Goal: Transaction & Acquisition: Purchase product/service

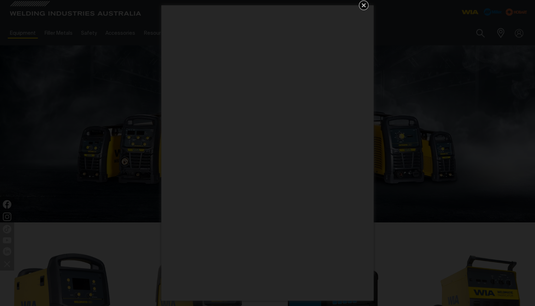
click at [363, 2] on icon "Get 5 WIA Welding Guides Free!" at bounding box center [363, 5] width 8 height 8
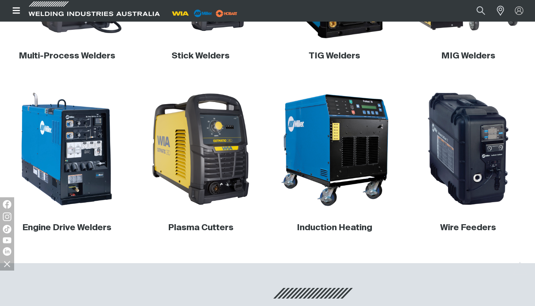
scroll to position [331, 0]
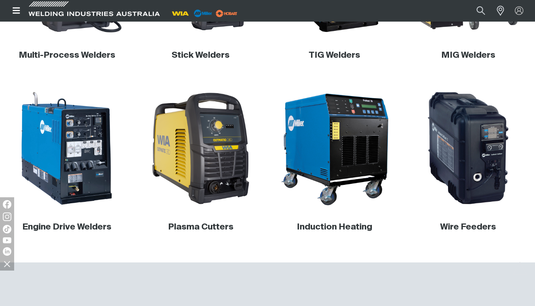
click at [93, 192] on img at bounding box center [66, 148] width 115 height 115
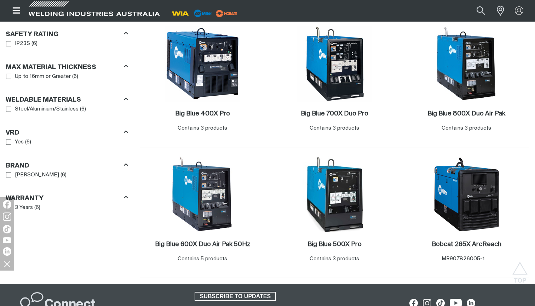
scroll to position [385, 0]
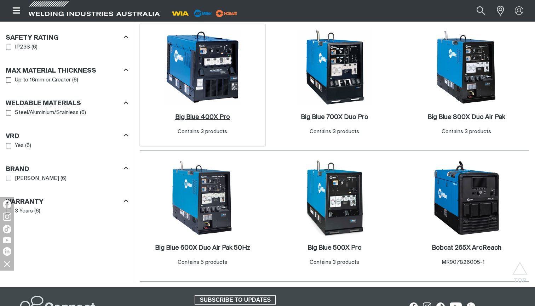
click at [199, 114] on h2 "Big Blue 400X Pro ." at bounding box center [202, 117] width 55 height 6
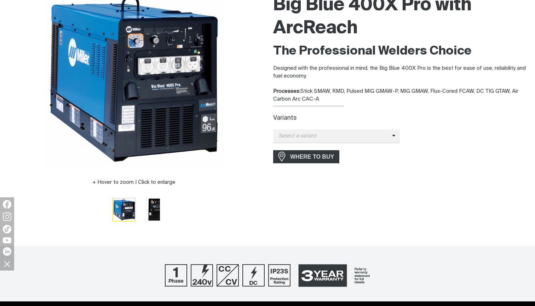
scroll to position [92, 0]
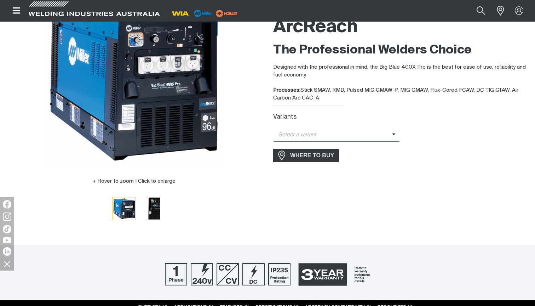
click at [365, 135] on span "Select a variant" at bounding box center [332, 135] width 119 height 8
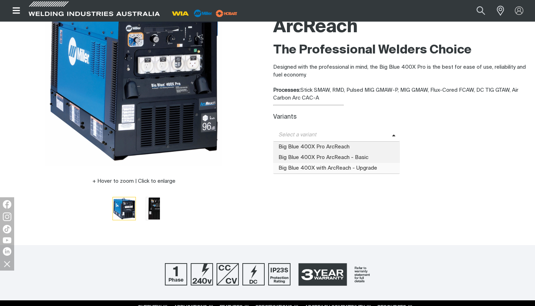
click at [375, 164] on span "Big Blue 400X with ArcReach - Upgrade" at bounding box center [336, 168] width 127 height 11
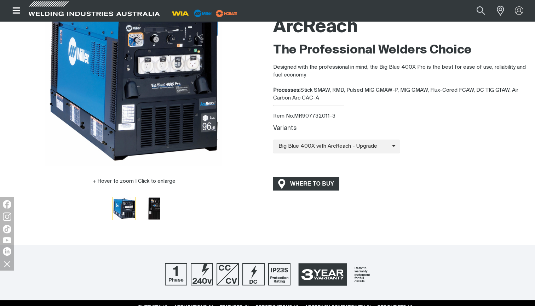
click at [333, 178] on span "WHERE TO BUY" at bounding box center [311, 183] width 53 height 11
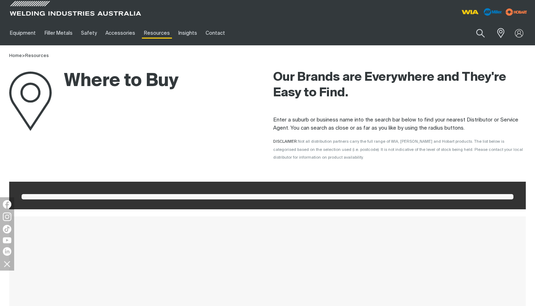
click at [176, 185] on div at bounding box center [267, 195] width 516 height 28
click at [180, 197] on span at bounding box center [268, 196] width 492 height 5
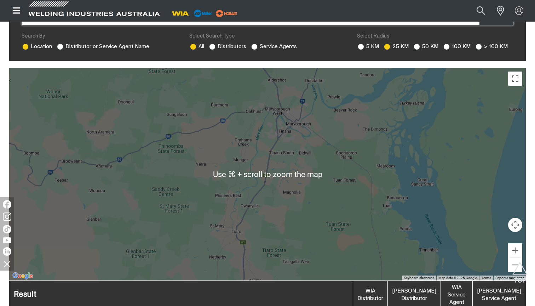
scroll to position [182, 0]
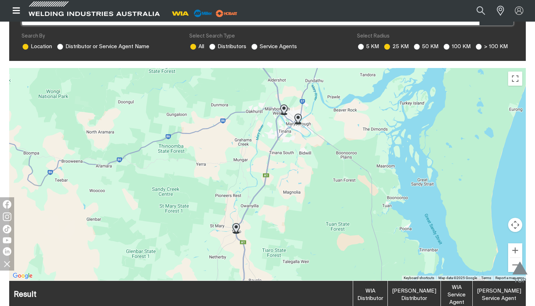
click at [519, 262] on img "Scroll to top" at bounding box center [519, 274] width 15 height 26
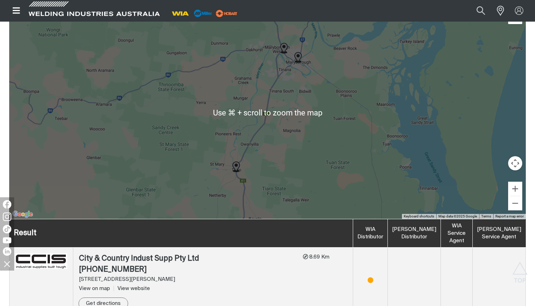
scroll to position [243, 0]
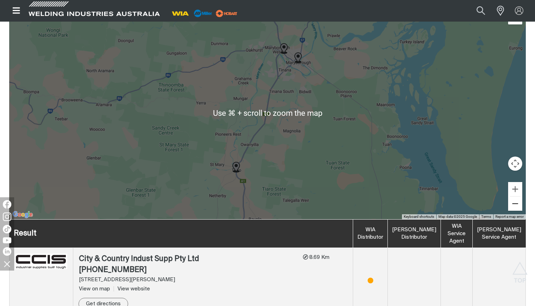
click at [516, 201] on button "Zoom out" at bounding box center [515, 203] width 14 height 14
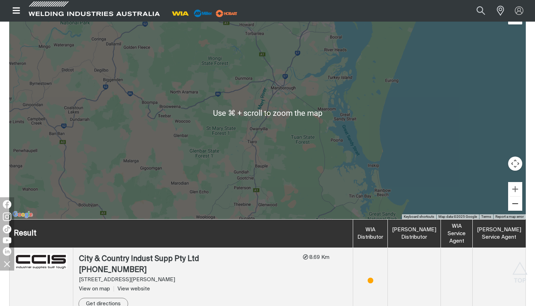
click at [516, 201] on button "Zoom out" at bounding box center [515, 203] width 14 height 14
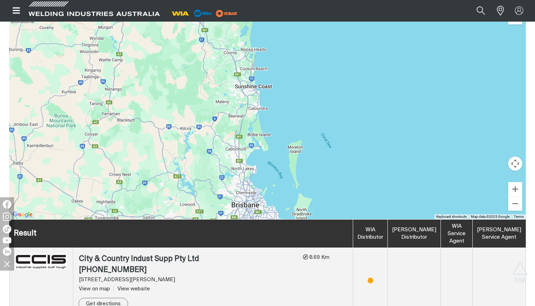
drag, startPoint x: 317, startPoint y: 173, endPoint x: 245, endPoint y: -2, distance: 189.1
click at [245, 0] on html "Jump to main navigation Search When search results are available use up and dow…" at bounding box center [267, 297] width 535 height 1080
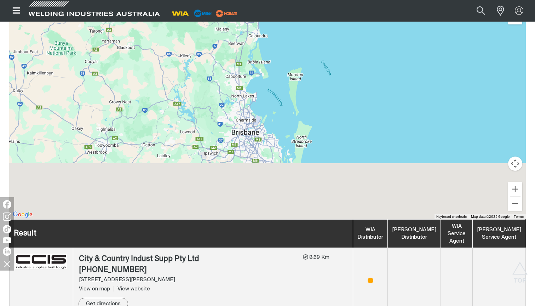
drag, startPoint x: 261, startPoint y: 166, endPoint x: 260, endPoint y: 86, distance: 79.6
click at [260, 85] on div at bounding box center [267, 113] width 516 height 212
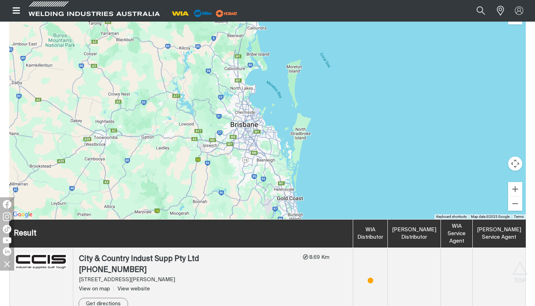
click at [253, 122] on div at bounding box center [267, 113] width 516 height 212
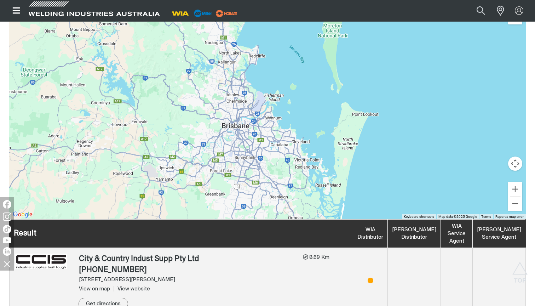
click at [253, 122] on div at bounding box center [267, 113] width 516 height 212
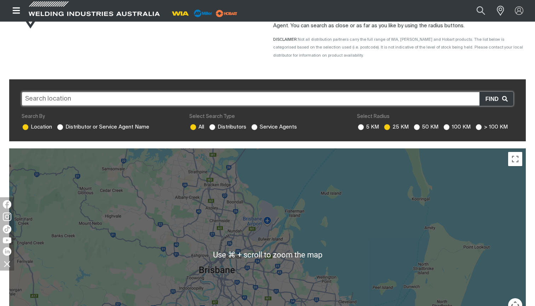
scroll to position [95, 0]
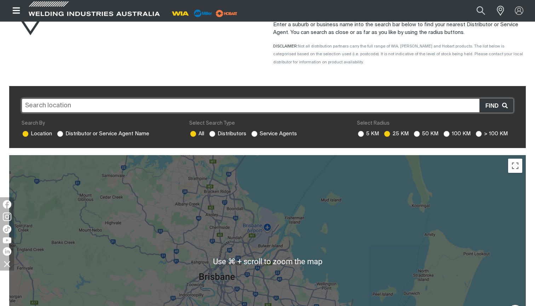
click at [259, 108] on input "text" at bounding box center [268, 105] width 492 height 14
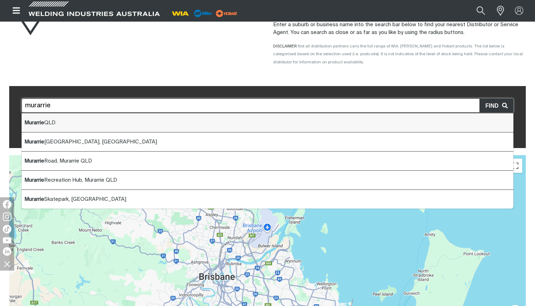
click at [220, 121] on li "Murarrie QLD" at bounding box center [268, 122] width 492 height 19
type input "Murarrie QLD"
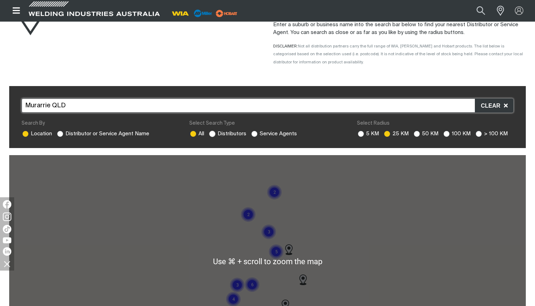
scroll to position [183, 0]
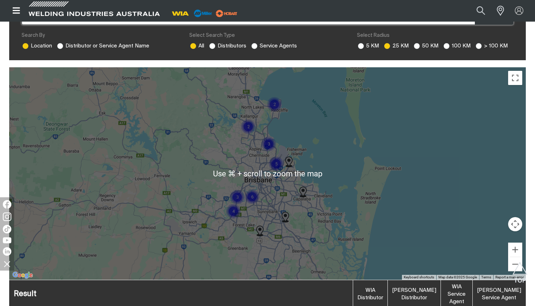
click at [276, 163] on img "Cluster of 5 markers" at bounding box center [276, 164] width 16 height 16
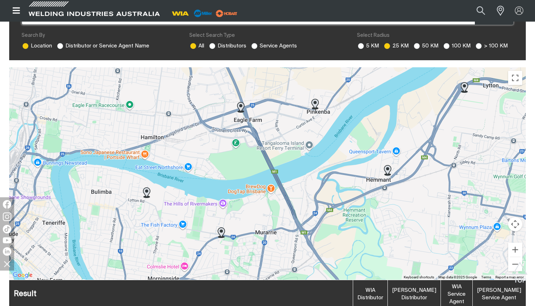
click at [220, 232] on img at bounding box center [221, 232] width 7 height 11
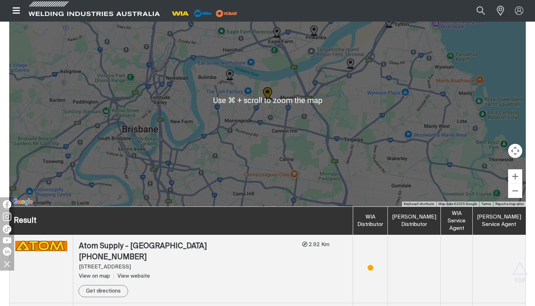
scroll to position [251, 0]
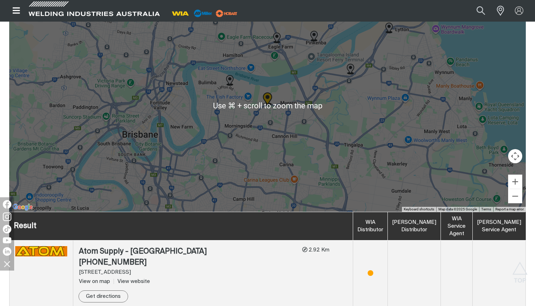
click at [340, 113] on div "To navigate, press the arrow keys." at bounding box center [267, 105] width 516 height 212
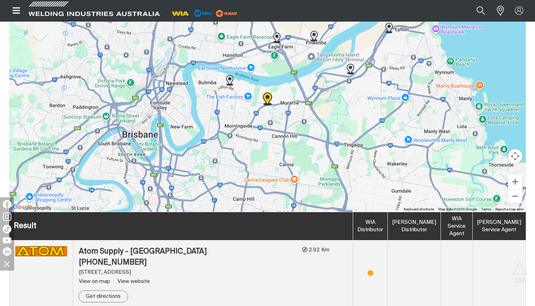
click at [268, 100] on img at bounding box center [267, 98] width 9 height 13
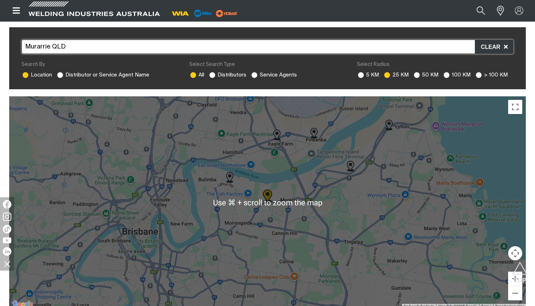
scroll to position [165, 0]
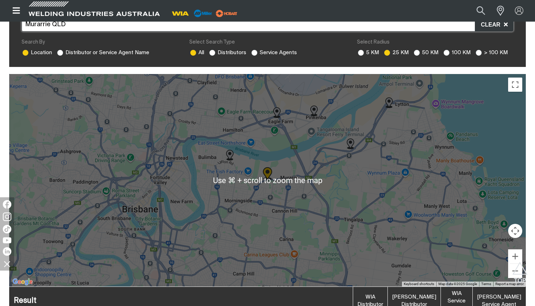
click at [350, 143] on img at bounding box center [350, 143] width 7 height 11
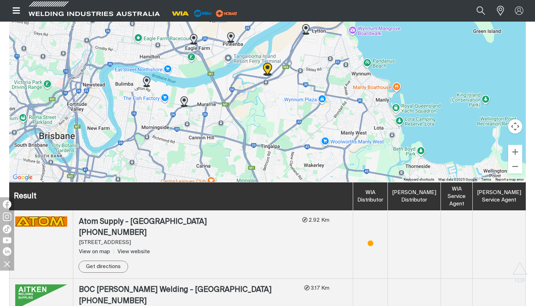
scroll to position [267, 0]
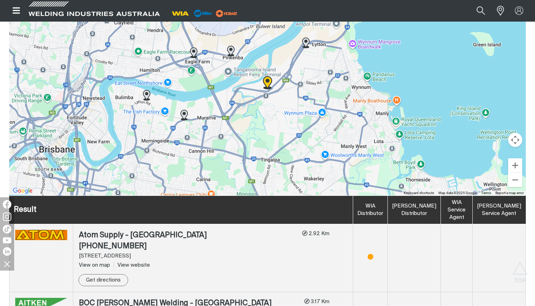
click at [184, 116] on img at bounding box center [183, 115] width 7 height 11
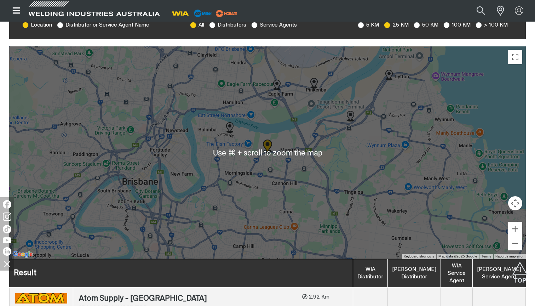
scroll to position [213, 0]
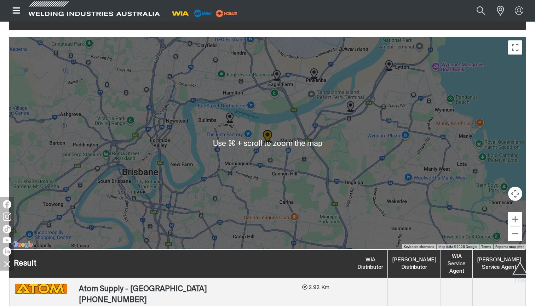
click at [229, 117] on img at bounding box center [229, 117] width 7 height 11
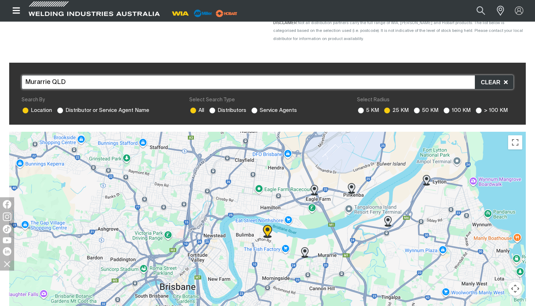
scroll to position [123, 0]
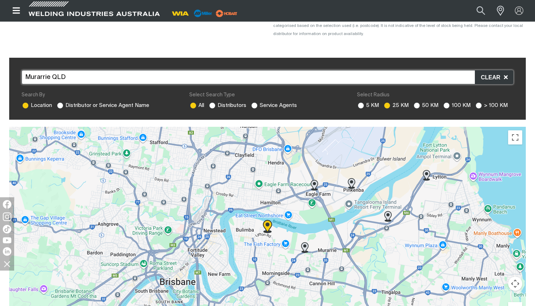
click at [313, 182] on img at bounding box center [314, 185] width 7 height 11
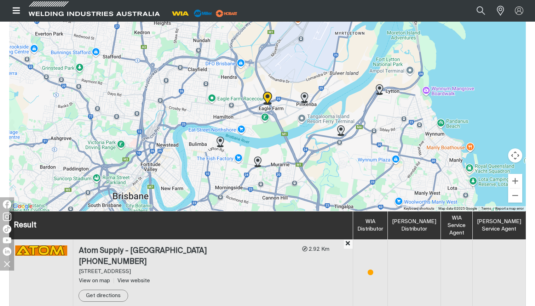
scroll to position [252, 0]
click at [305, 100] on img at bounding box center [304, 97] width 7 height 11
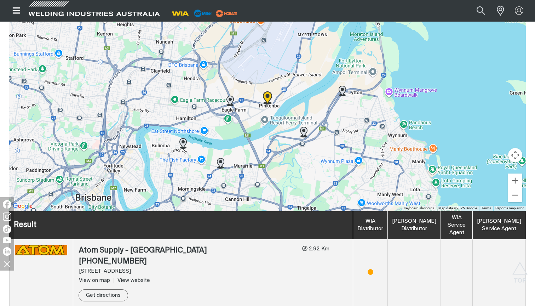
scroll to position [319, 0]
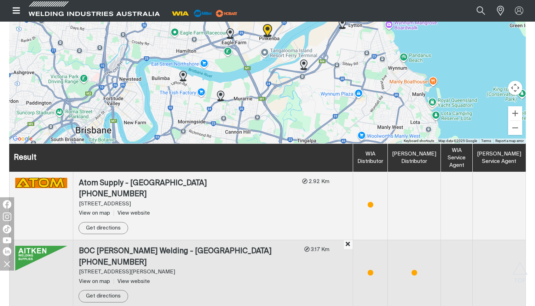
click at [108, 250] on div "BOC [PERSON_NAME] Welding - [GEOGRAPHIC_DATA]" at bounding box center [189, 250] width 220 height 11
